Goal: Information Seeking & Learning: Find specific fact

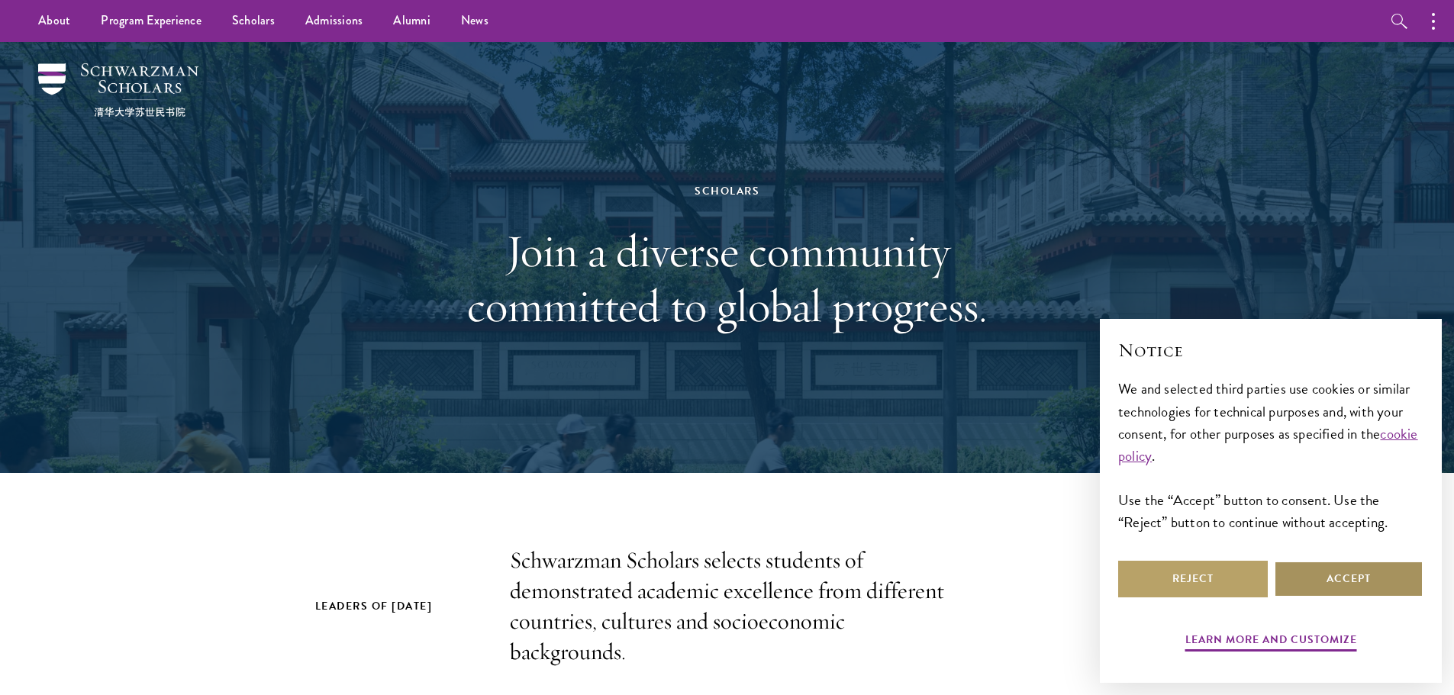
click at [1309, 576] on button "Accept" at bounding box center [1349, 579] width 150 height 37
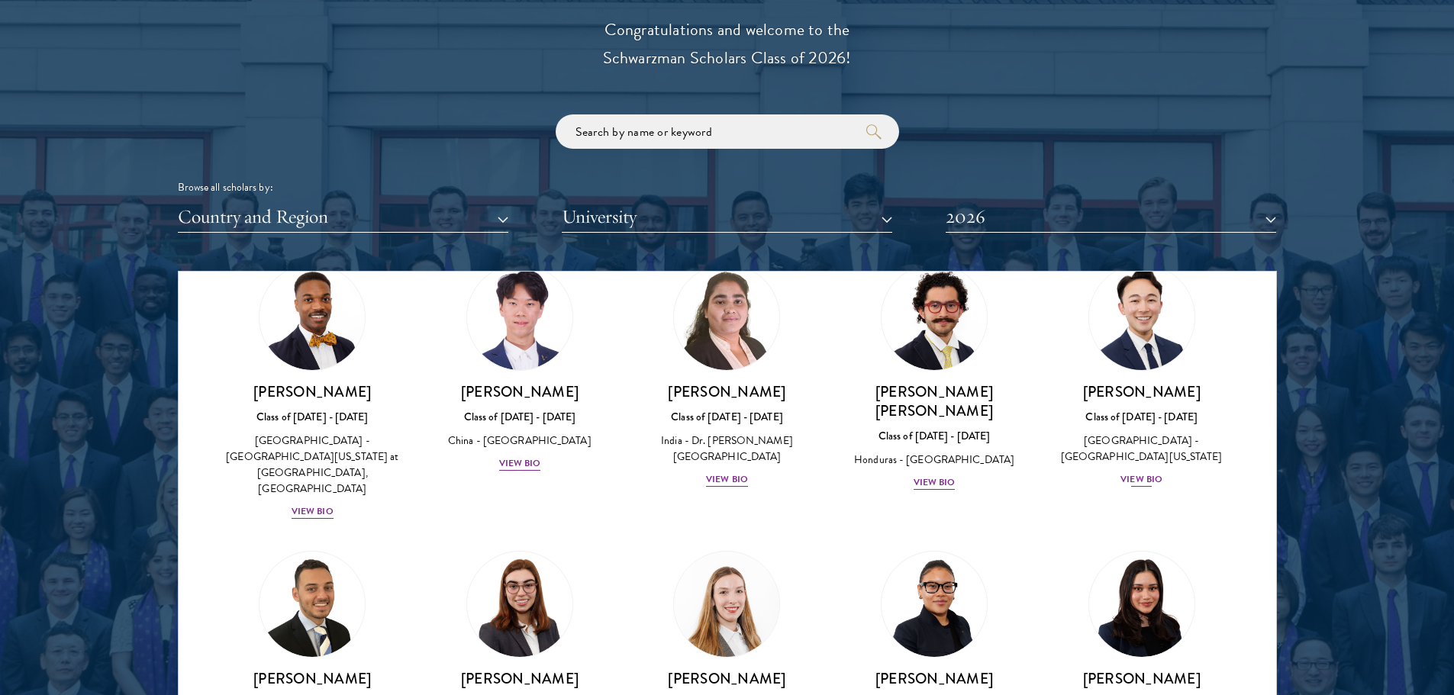
scroll to position [3129, 0]
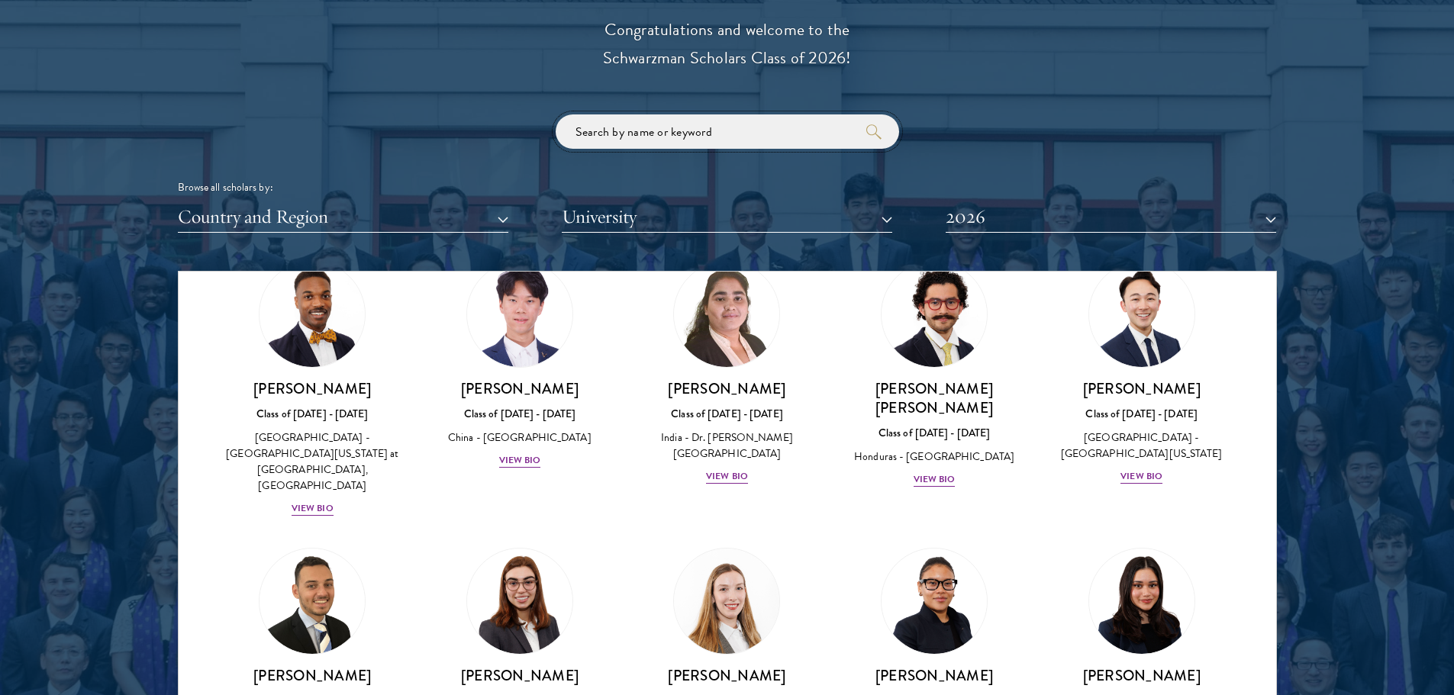
click at [717, 145] on input "search" at bounding box center [727, 131] width 343 height 34
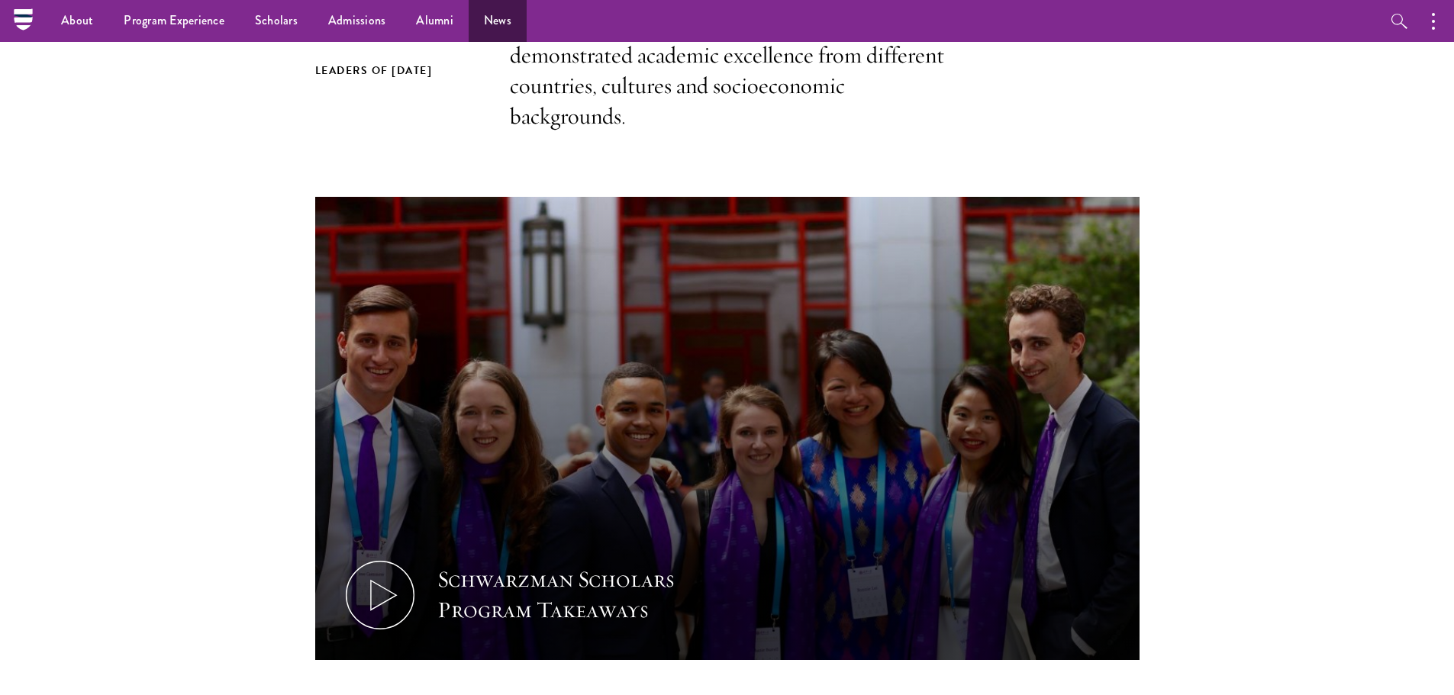
scroll to position [534, 0]
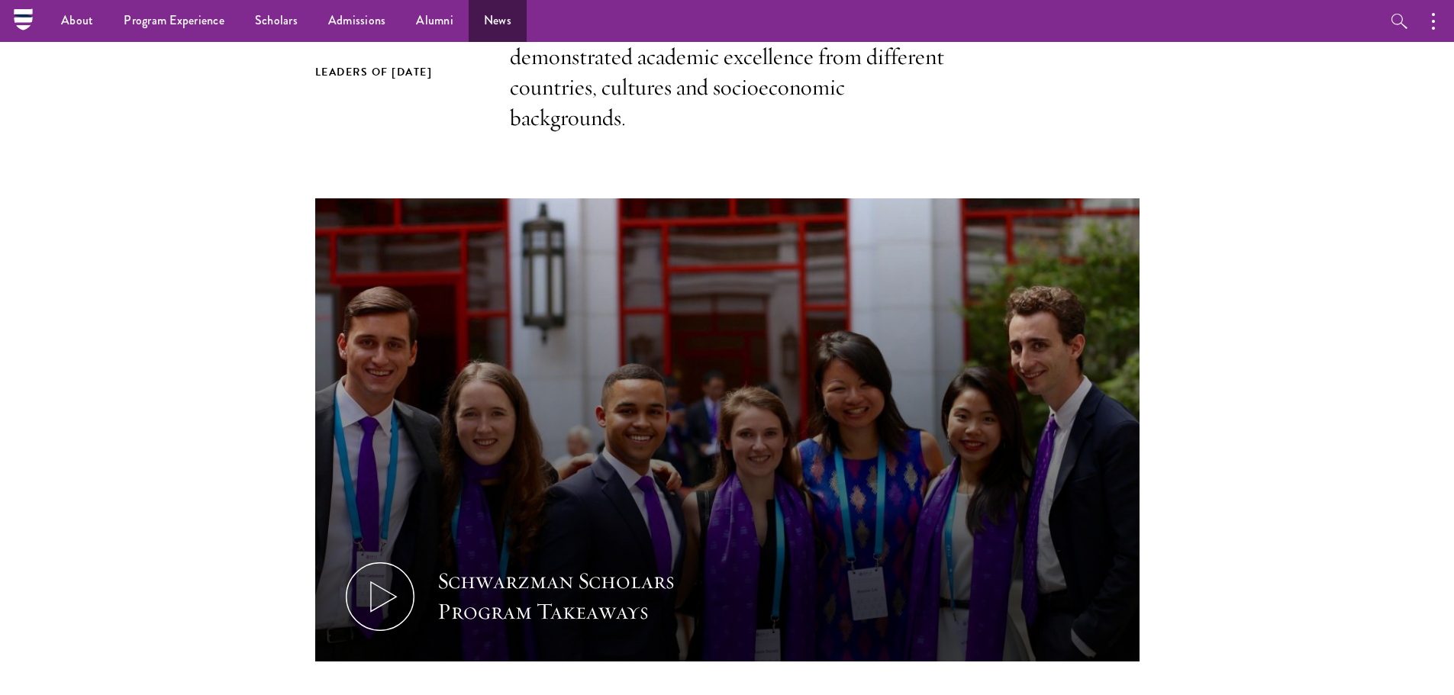
type input "[PERSON_NAME]"
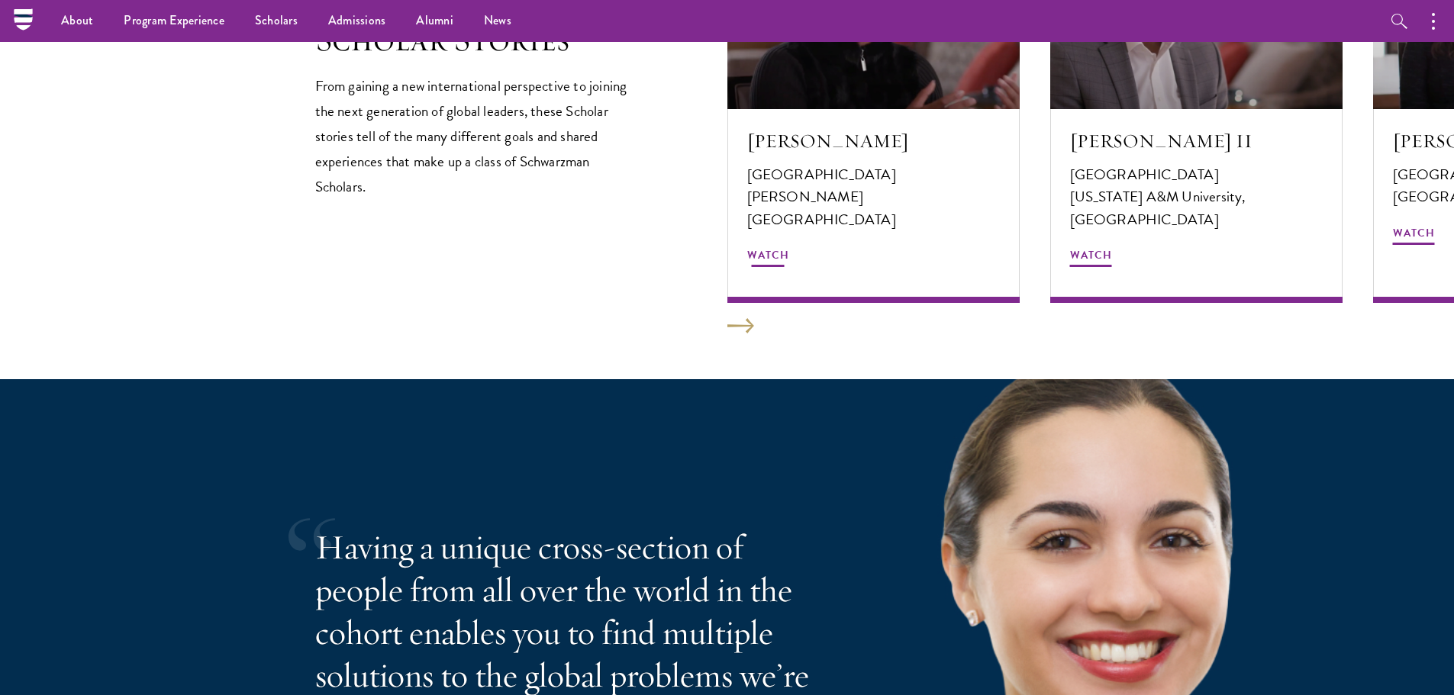
scroll to position [2594, 0]
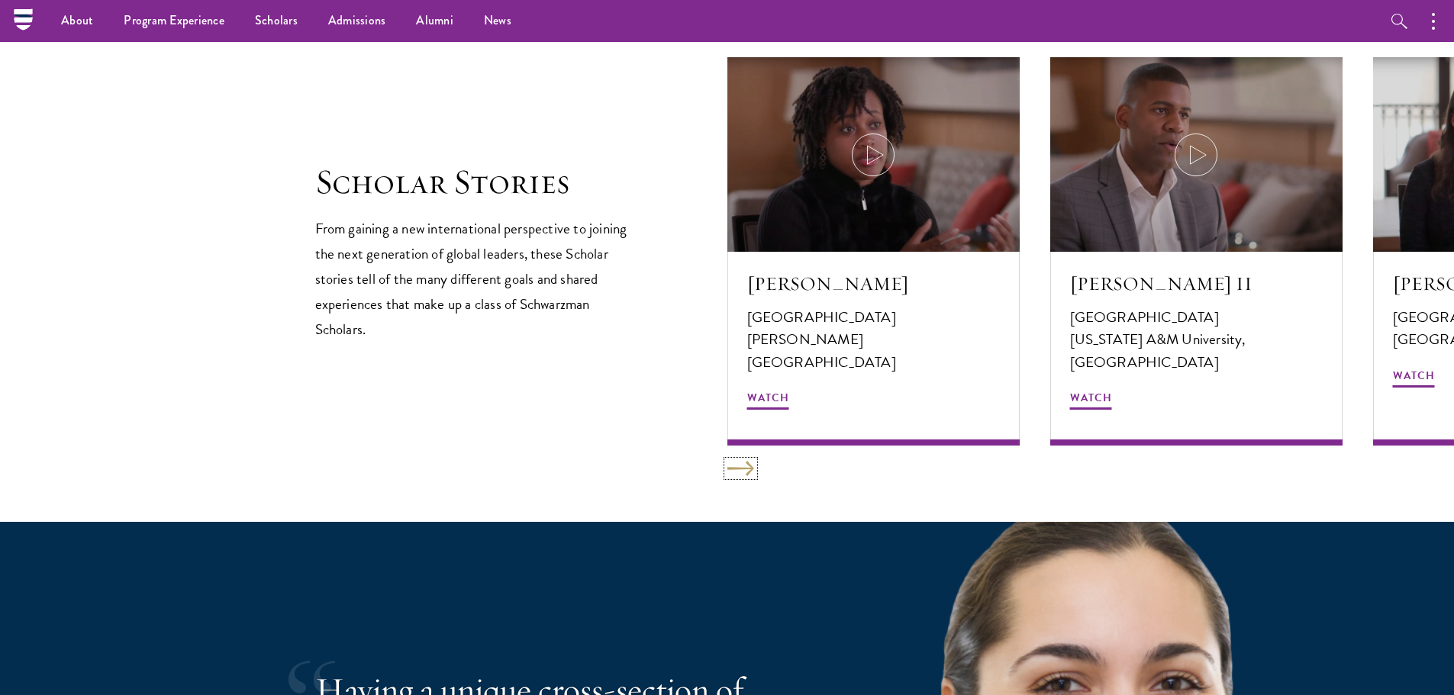
click at [739, 474] on button at bounding box center [740, 468] width 27 height 15
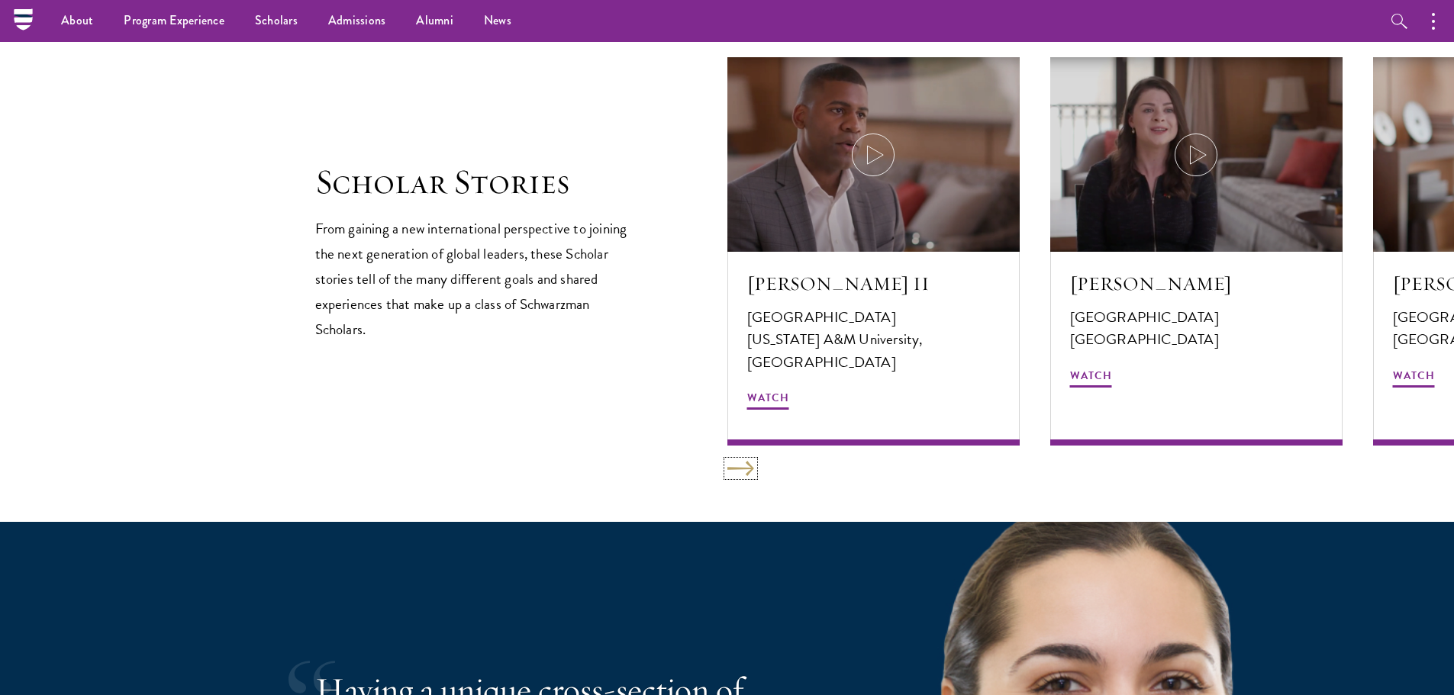
click at [739, 473] on button at bounding box center [740, 468] width 27 height 15
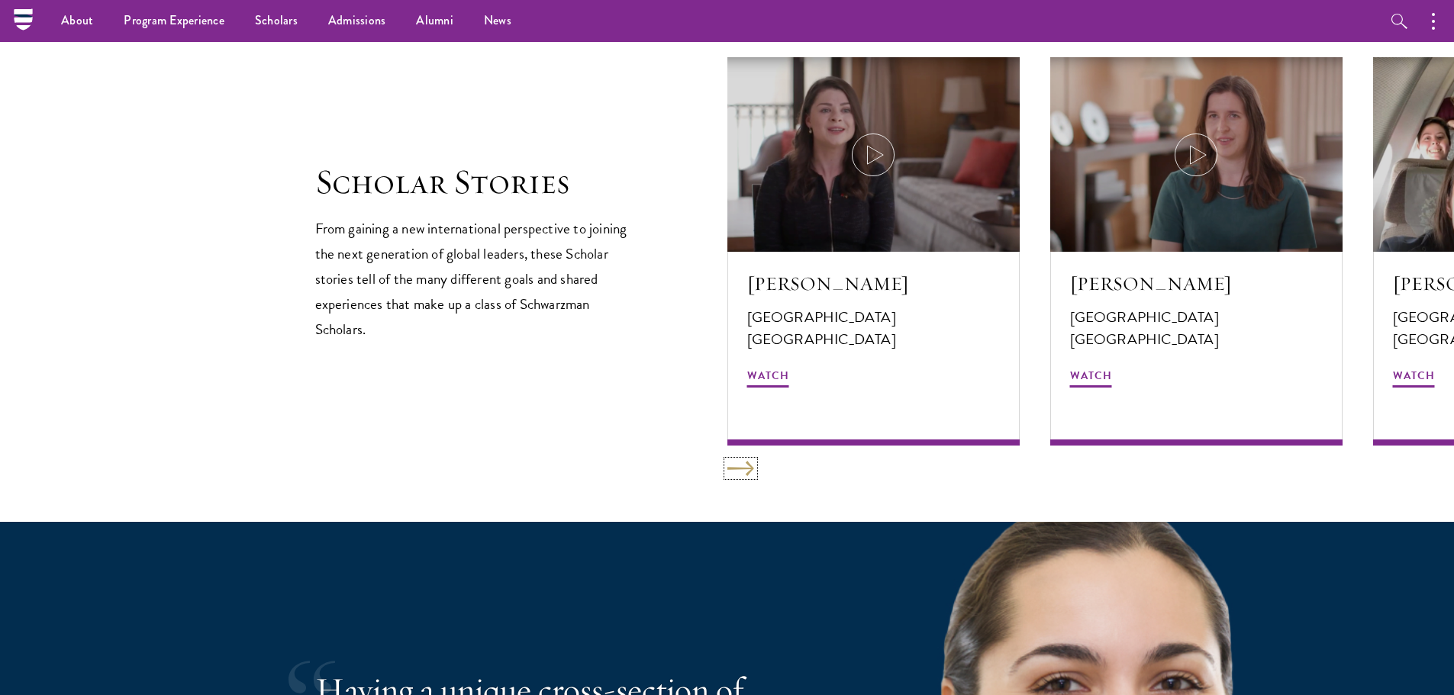
click at [739, 473] on button at bounding box center [740, 468] width 27 height 15
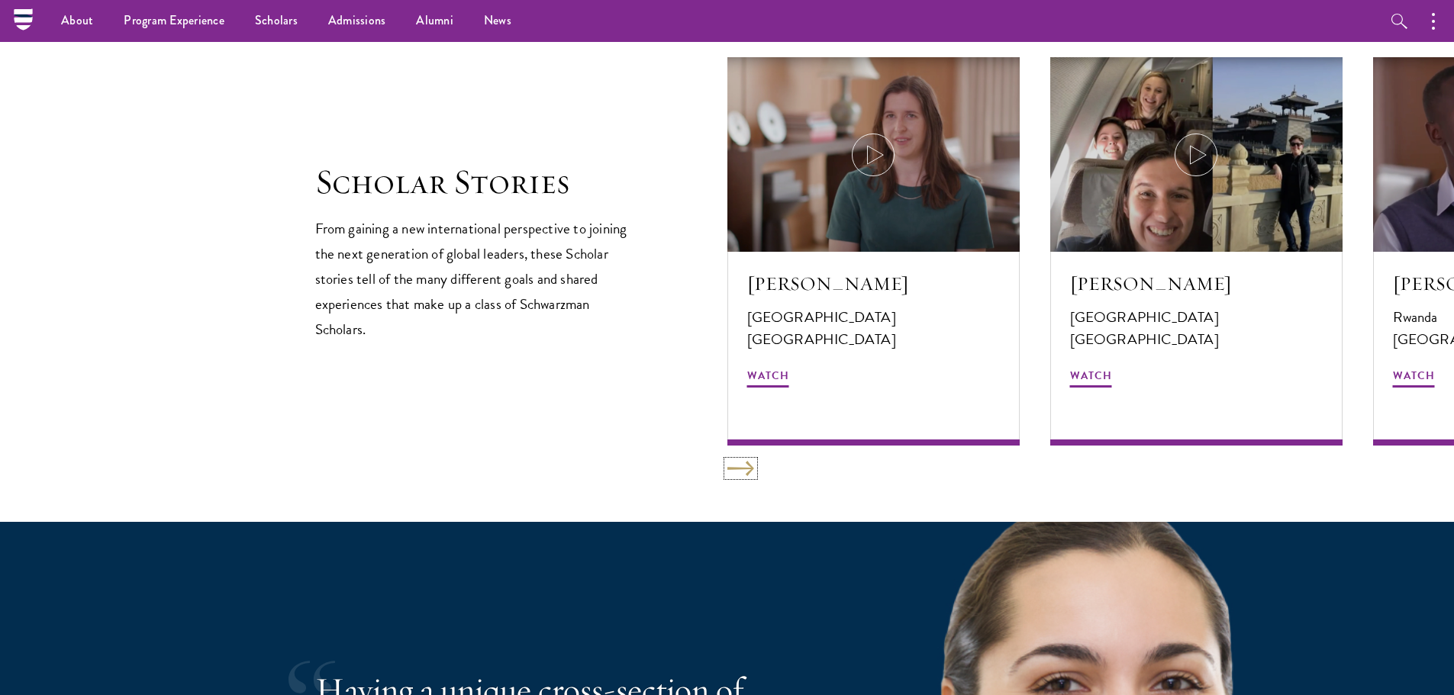
click at [739, 473] on button at bounding box center [740, 468] width 27 height 15
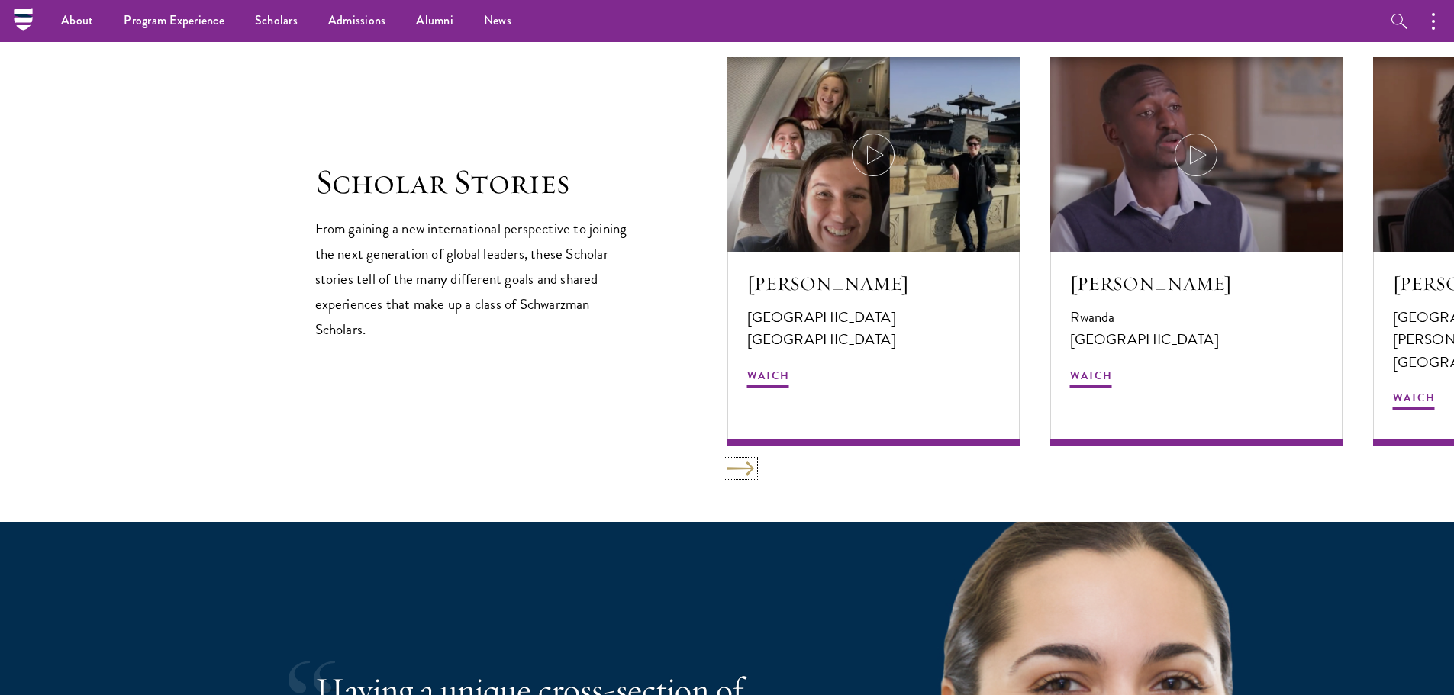
click at [739, 473] on button at bounding box center [740, 468] width 27 height 15
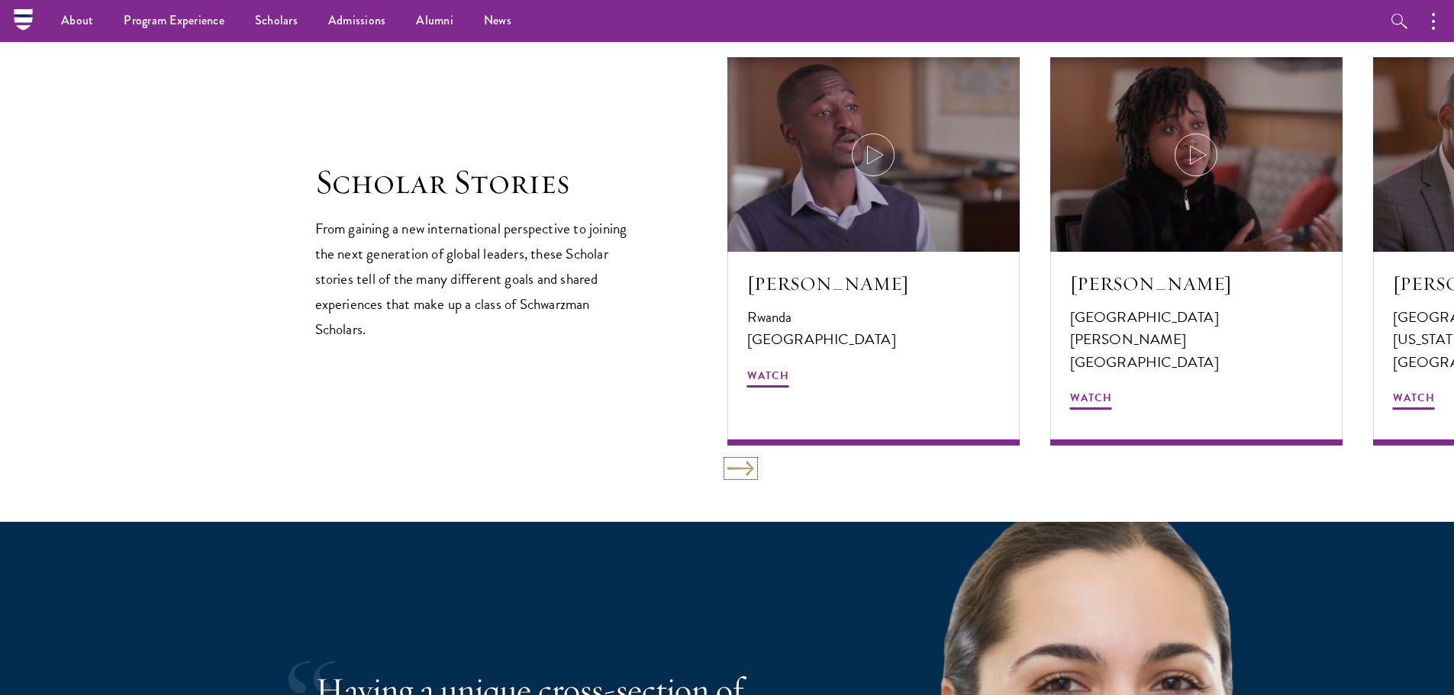
click at [739, 473] on button at bounding box center [740, 468] width 27 height 15
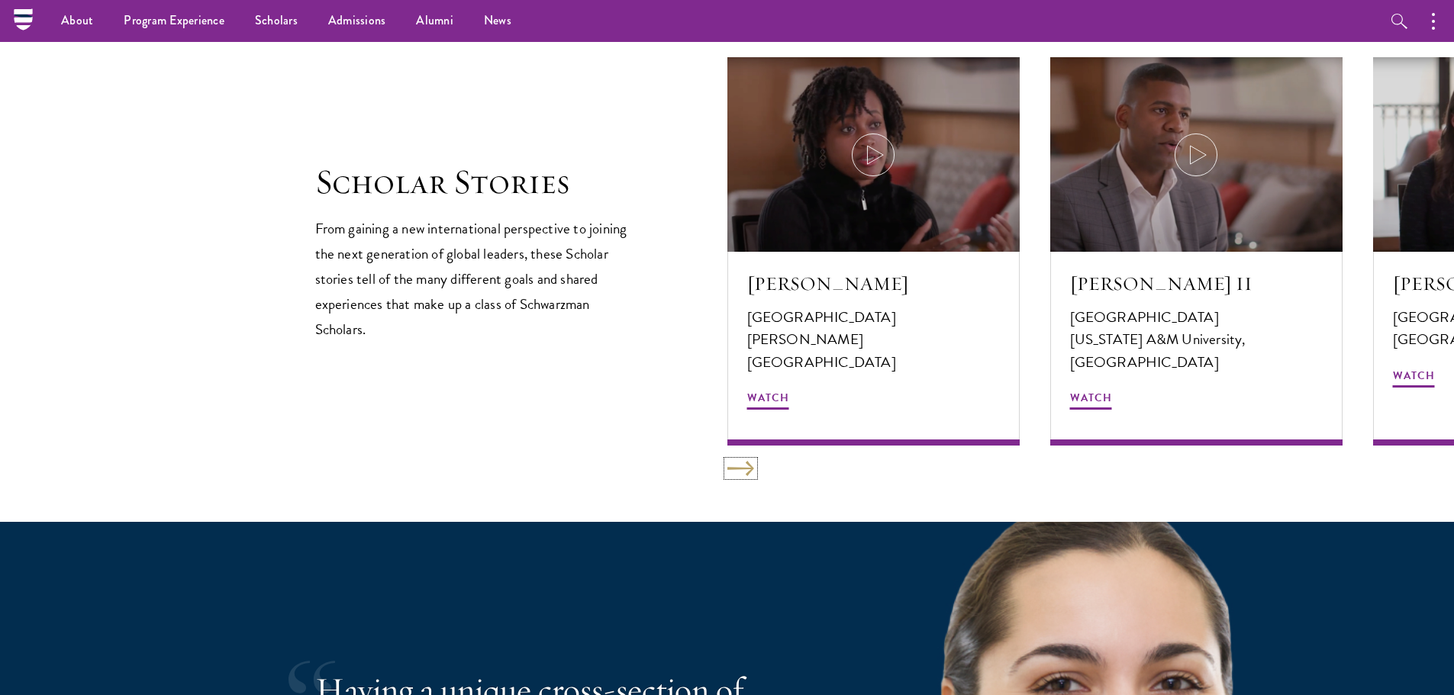
click at [739, 473] on button at bounding box center [740, 468] width 27 height 15
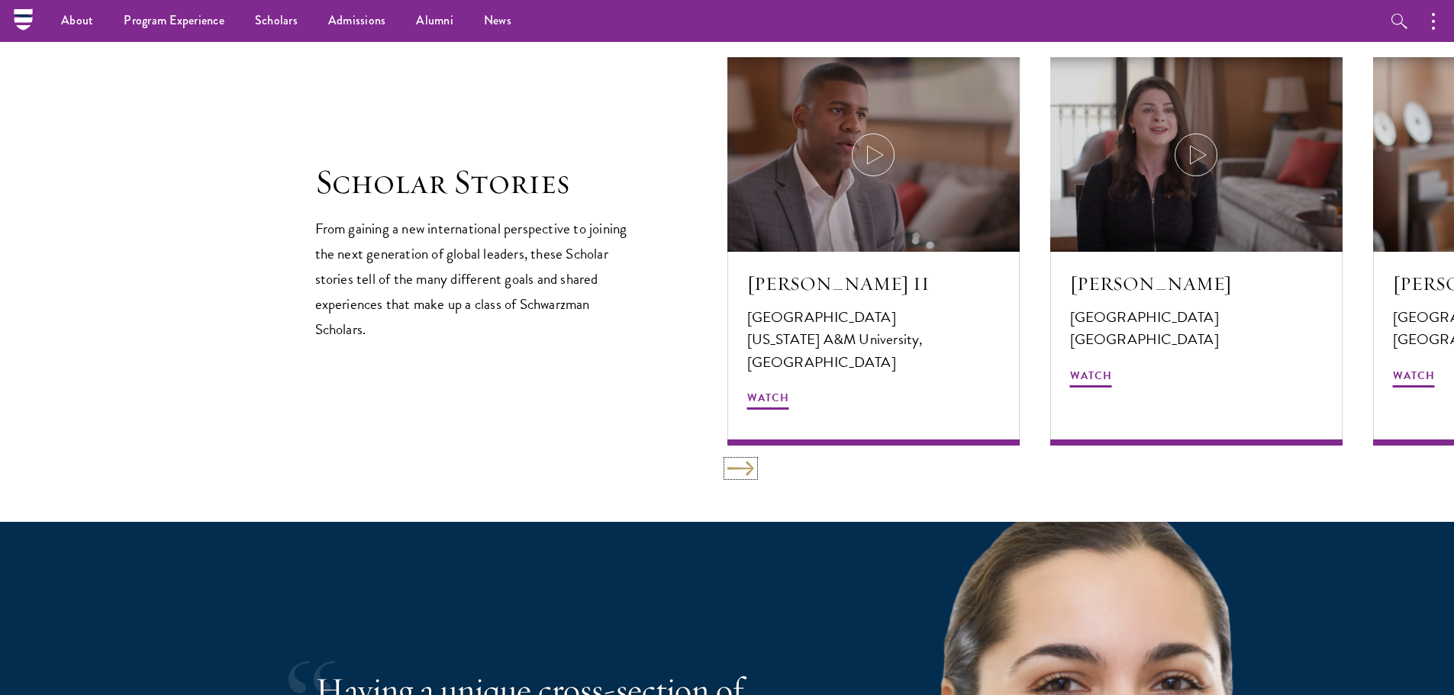
click at [739, 473] on button at bounding box center [740, 468] width 27 height 15
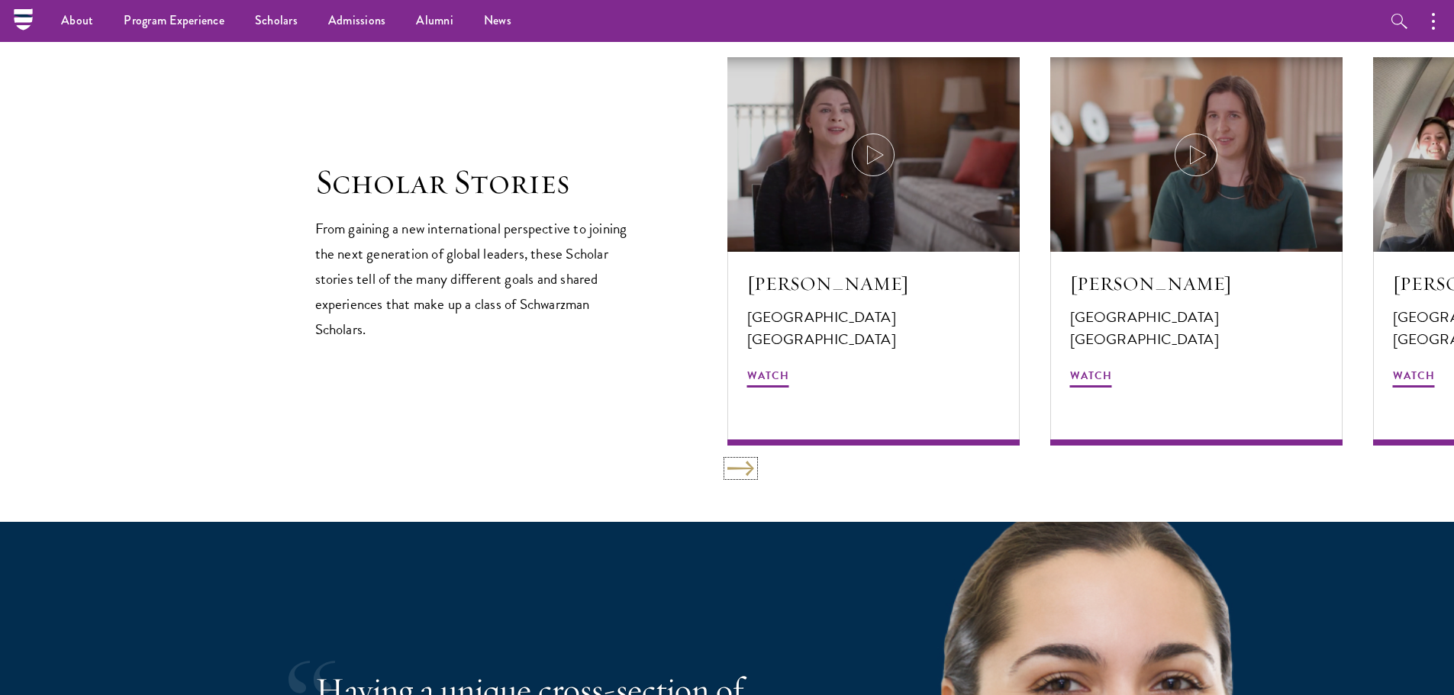
click at [739, 473] on button at bounding box center [740, 468] width 27 height 15
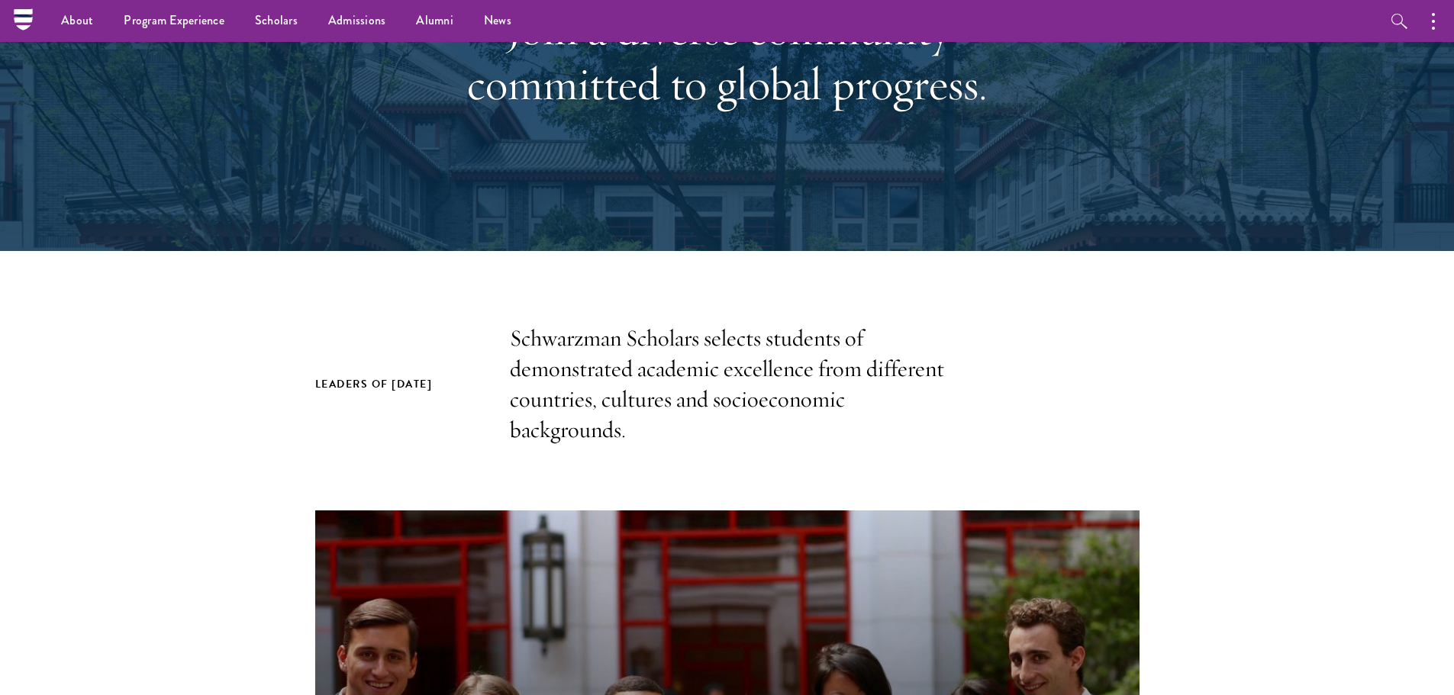
scroll to position [0, 0]
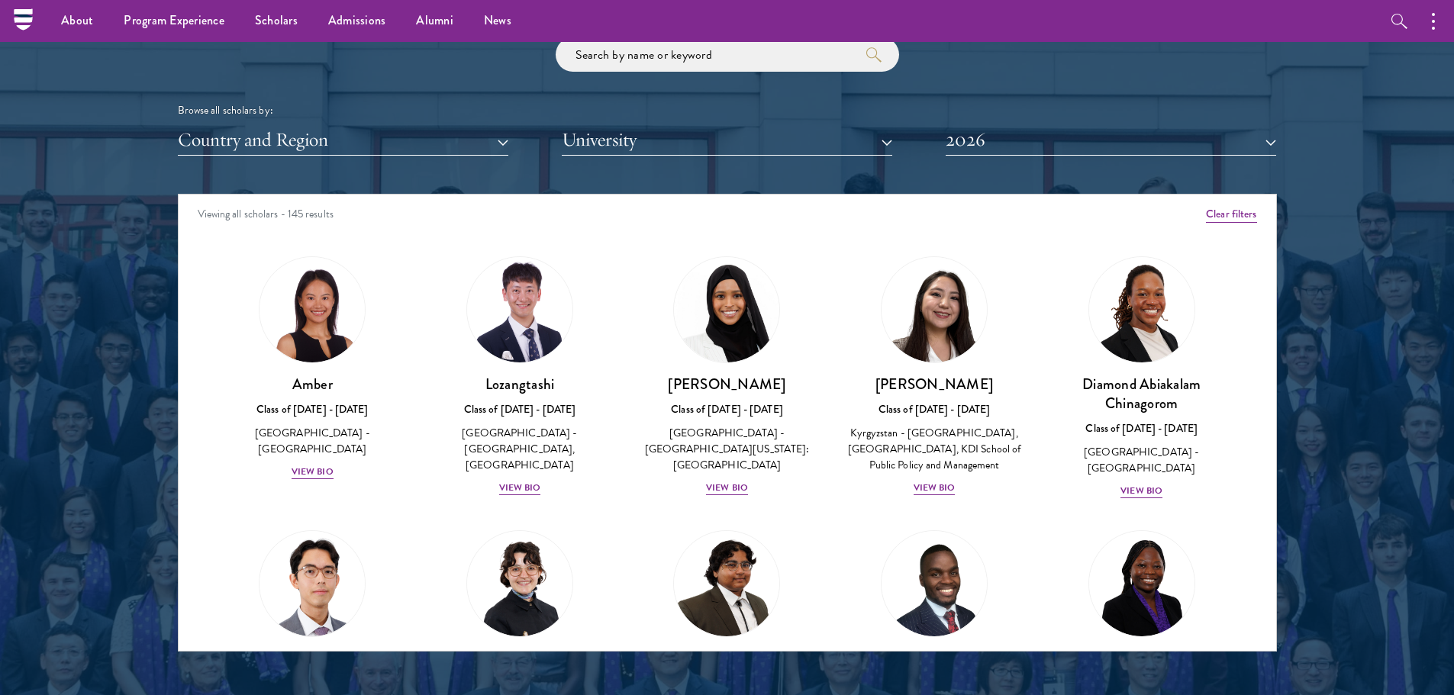
scroll to position [1755, 0]
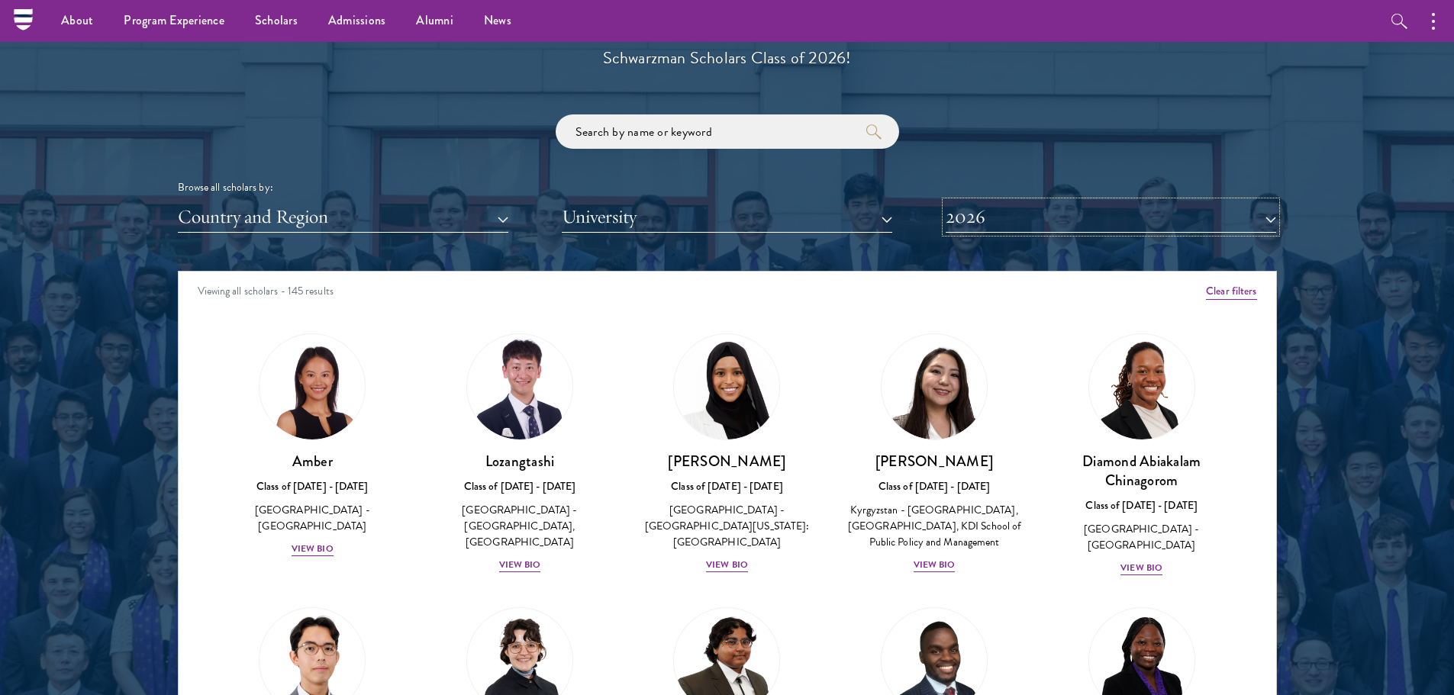
click at [1030, 218] on button "2026" at bounding box center [1110, 216] width 330 height 31
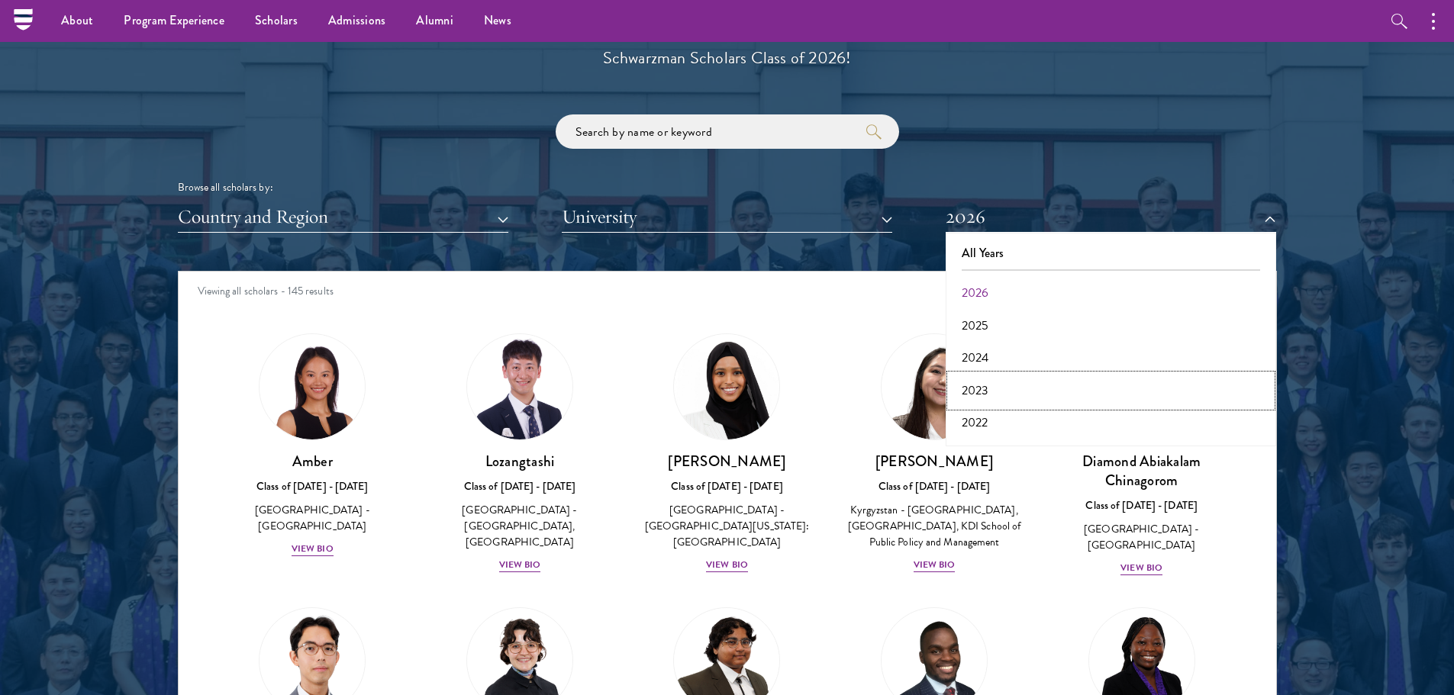
click at [999, 389] on button "2023" at bounding box center [1110, 391] width 321 height 32
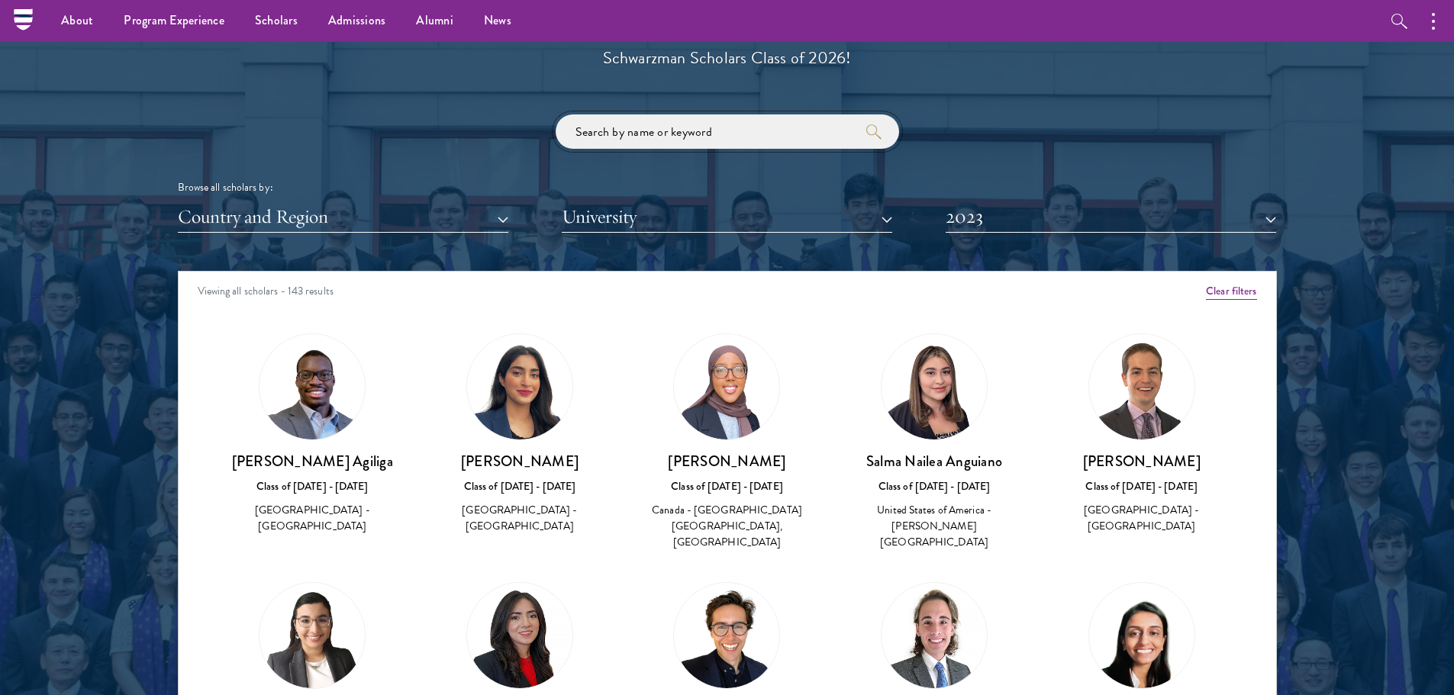
click at [746, 136] on input "search" at bounding box center [727, 131] width 343 height 34
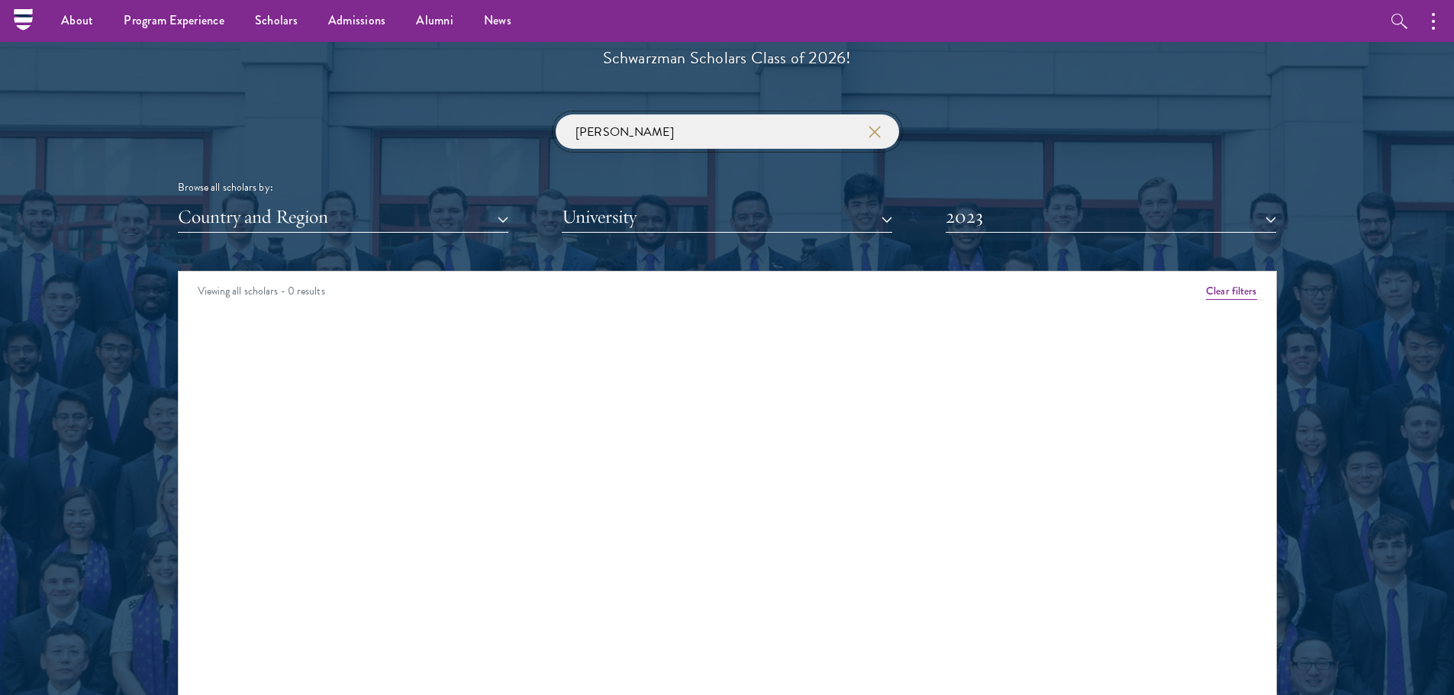
type input "[PERSON_NAME]"
click at [1006, 214] on button "2023" at bounding box center [1110, 216] width 330 height 31
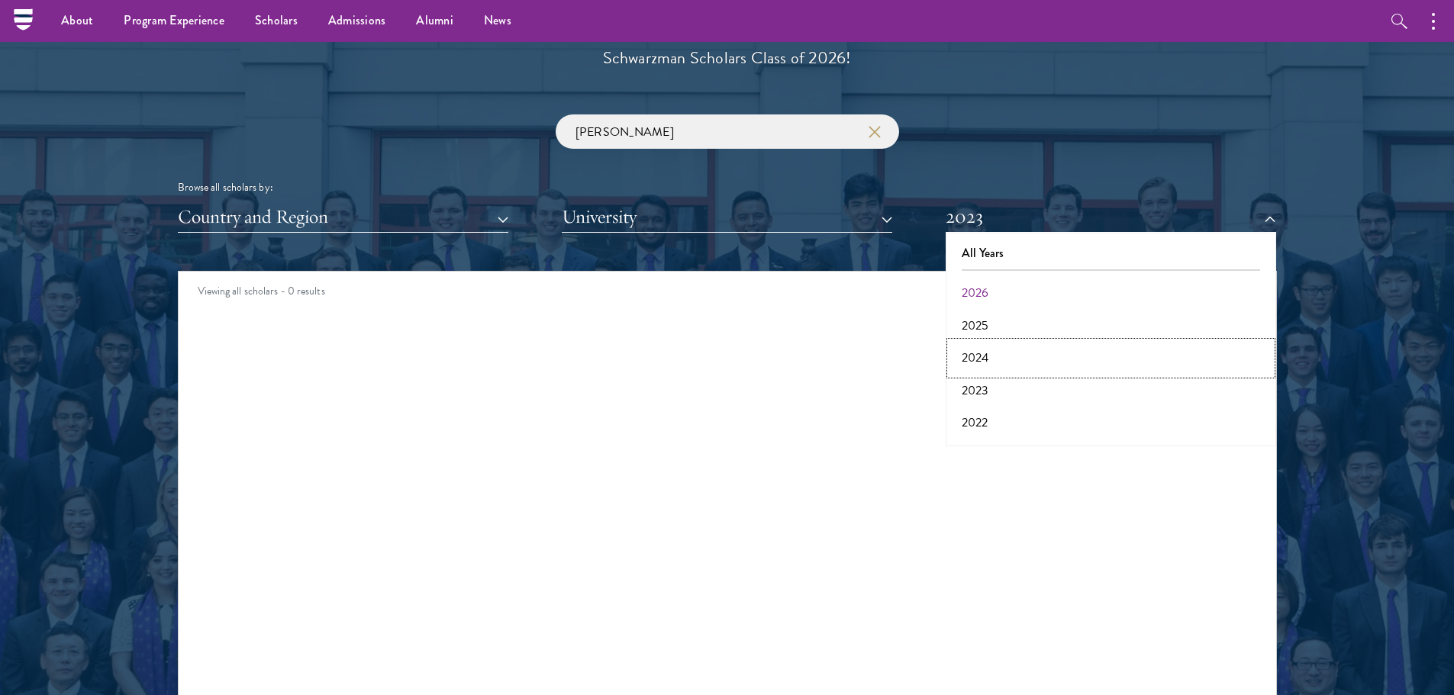
click at [991, 356] on button "2024" at bounding box center [1110, 358] width 321 height 32
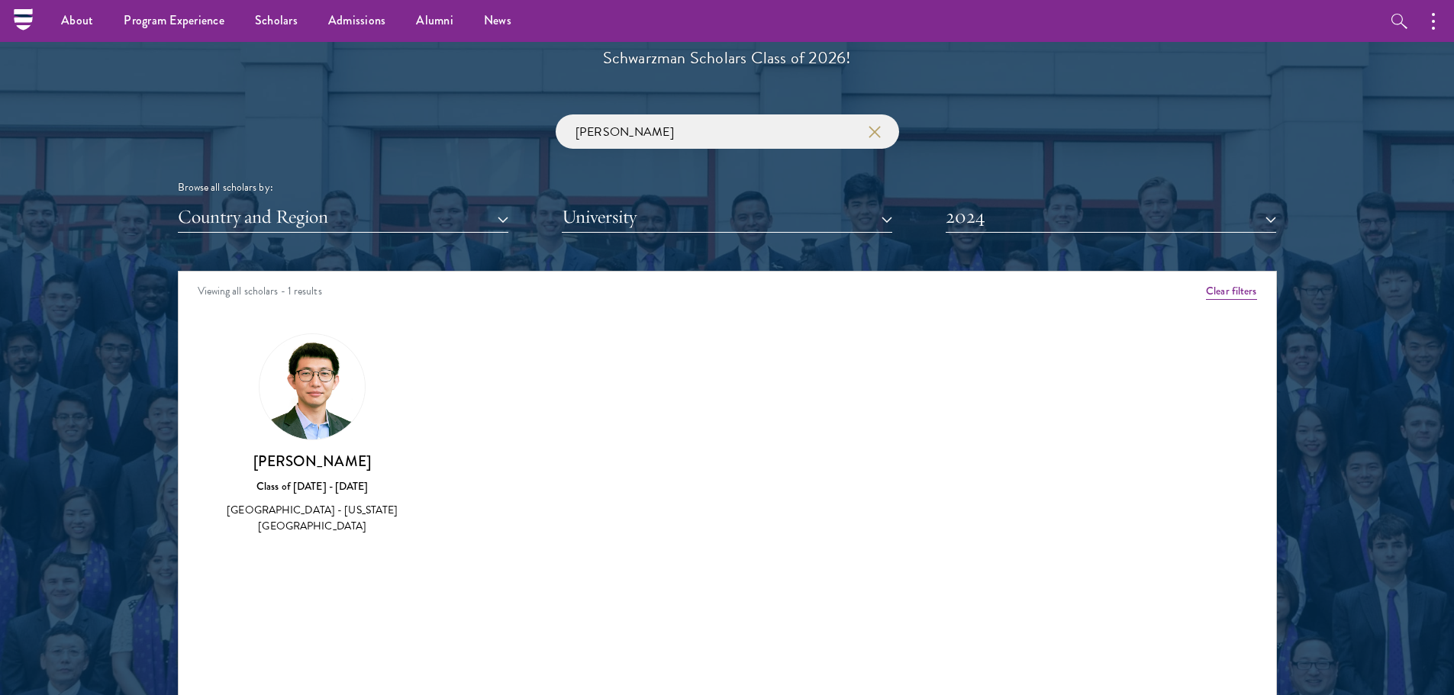
click at [309, 446] on div "Wendi Li Class of 2023 - 2024 China - New York University" at bounding box center [312, 434] width 177 height 202
click at [323, 411] on img at bounding box center [311, 386] width 105 height 105
